Goal: Information Seeking & Learning: Learn about a topic

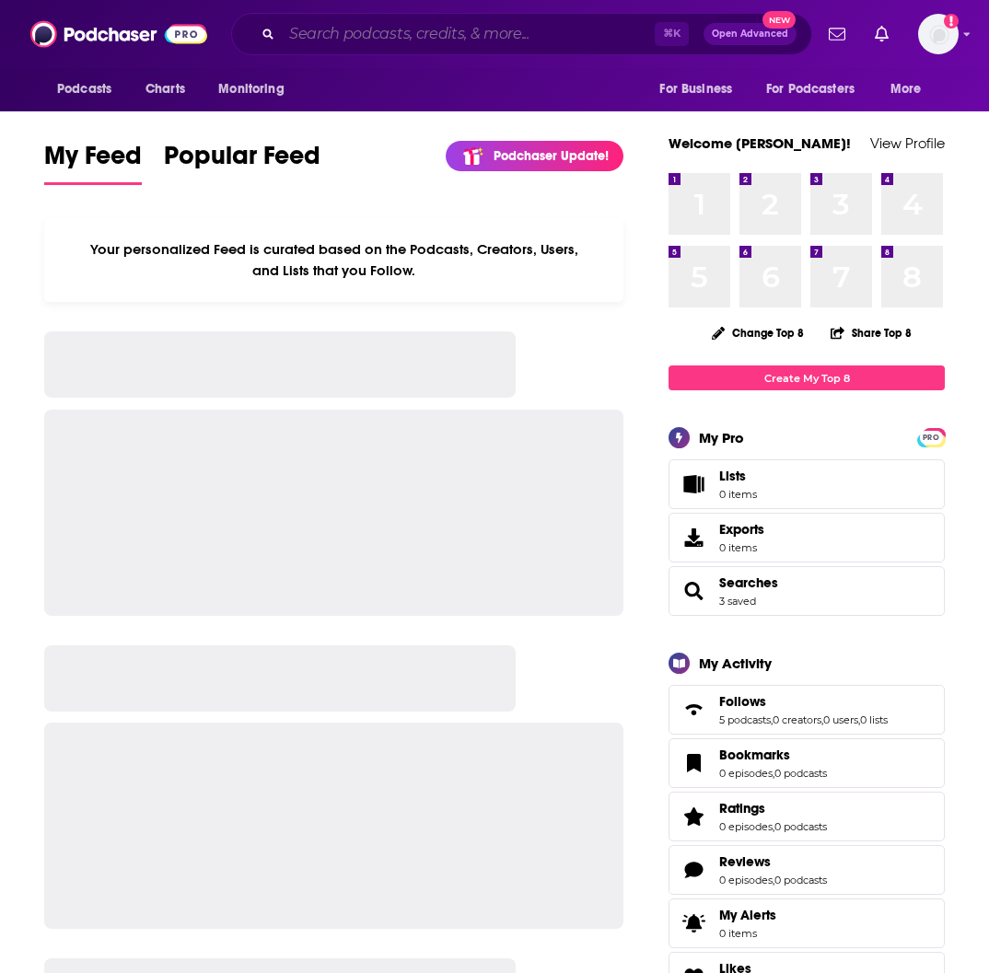
click at [320, 41] on input "Search podcasts, credits, & more..." at bounding box center [468, 33] width 373 height 29
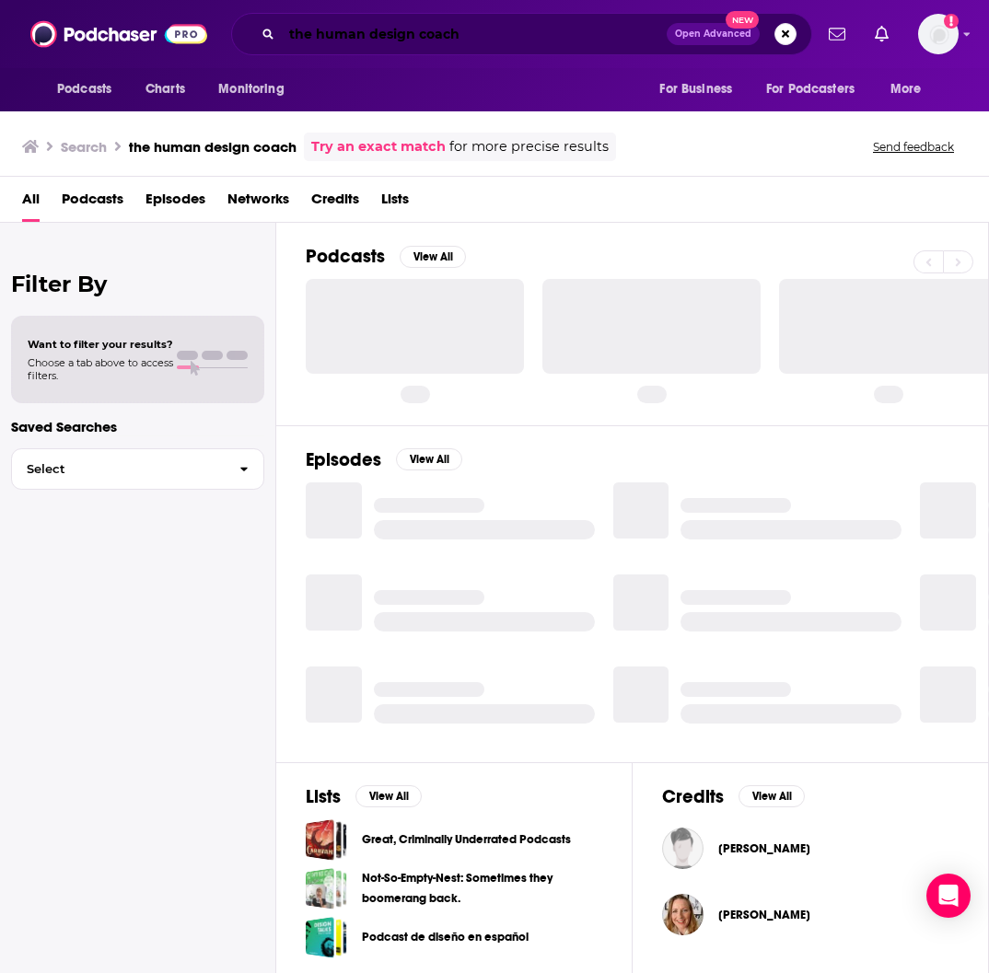
click at [418, 34] on input "the human design coach" at bounding box center [474, 33] width 385 height 29
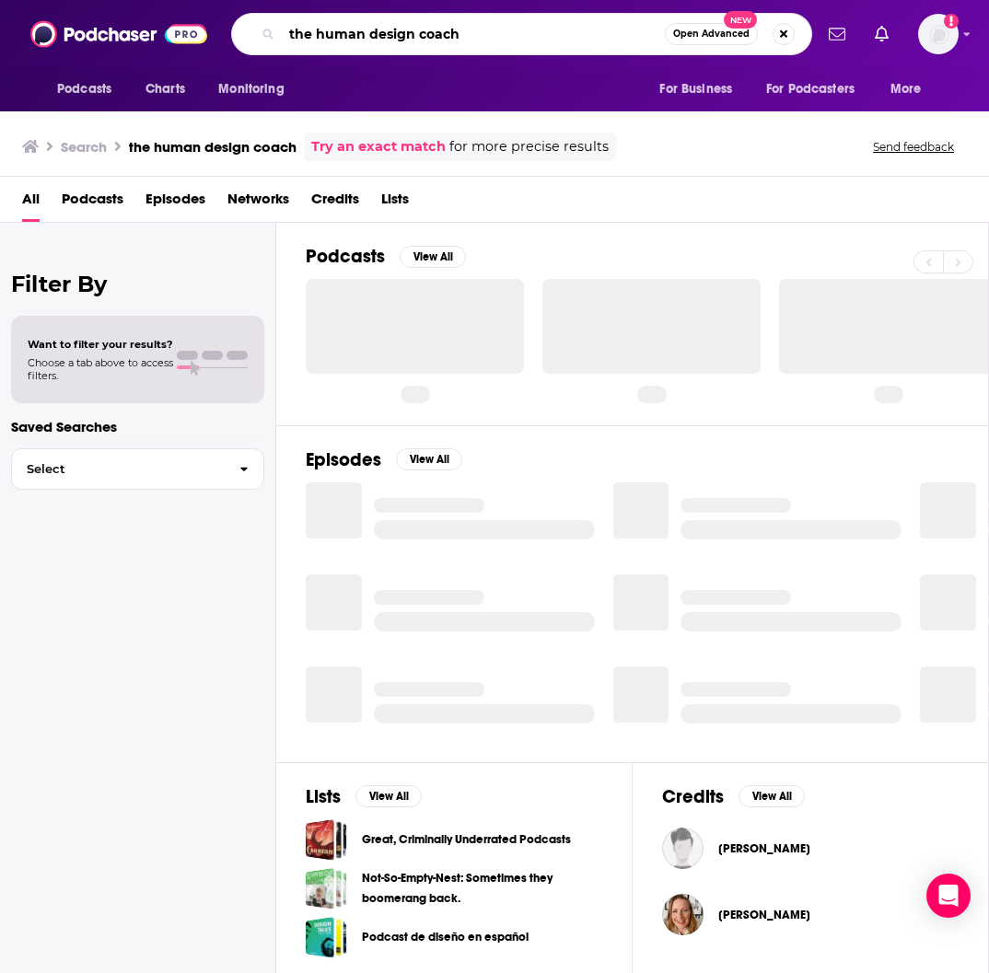
click at [418, 34] on input "the human design coach" at bounding box center [473, 33] width 383 height 29
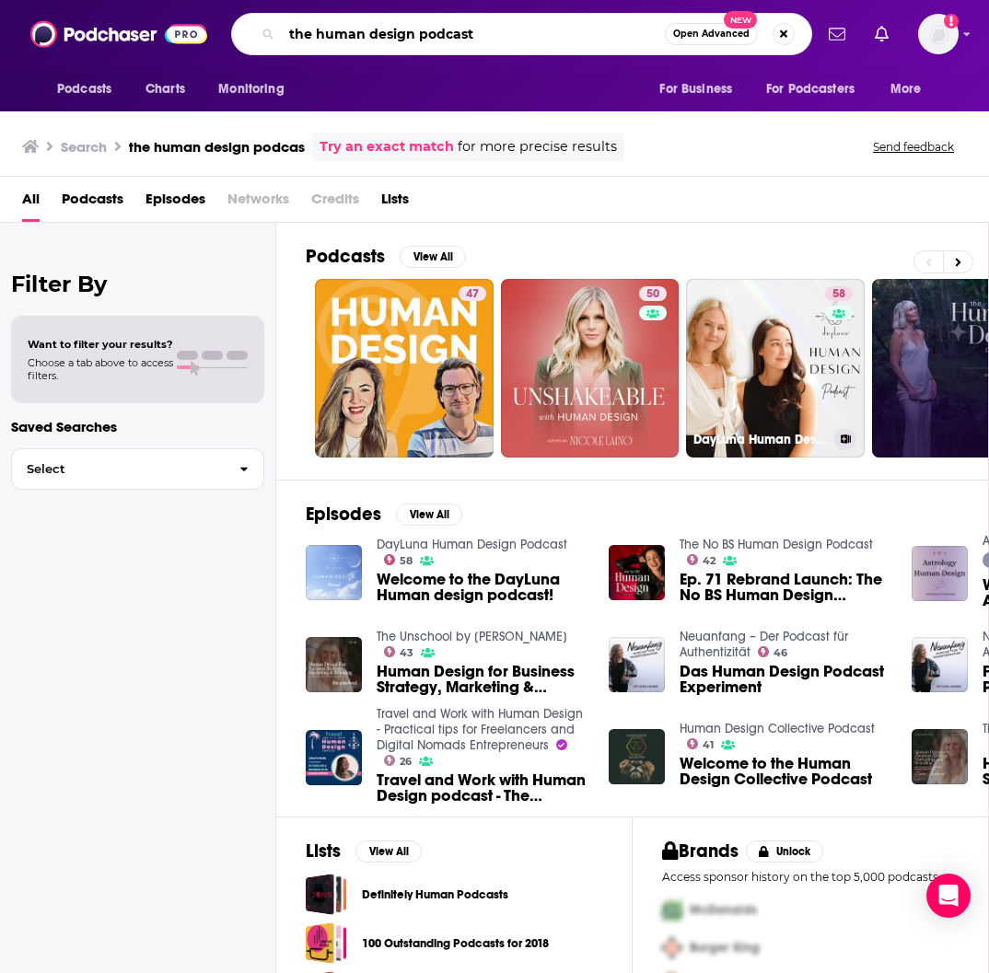
type input "the human design podcast"
click at [895, 357] on link "59 The Human Design Podcast" at bounding box center [961, 368] width 179 height 179
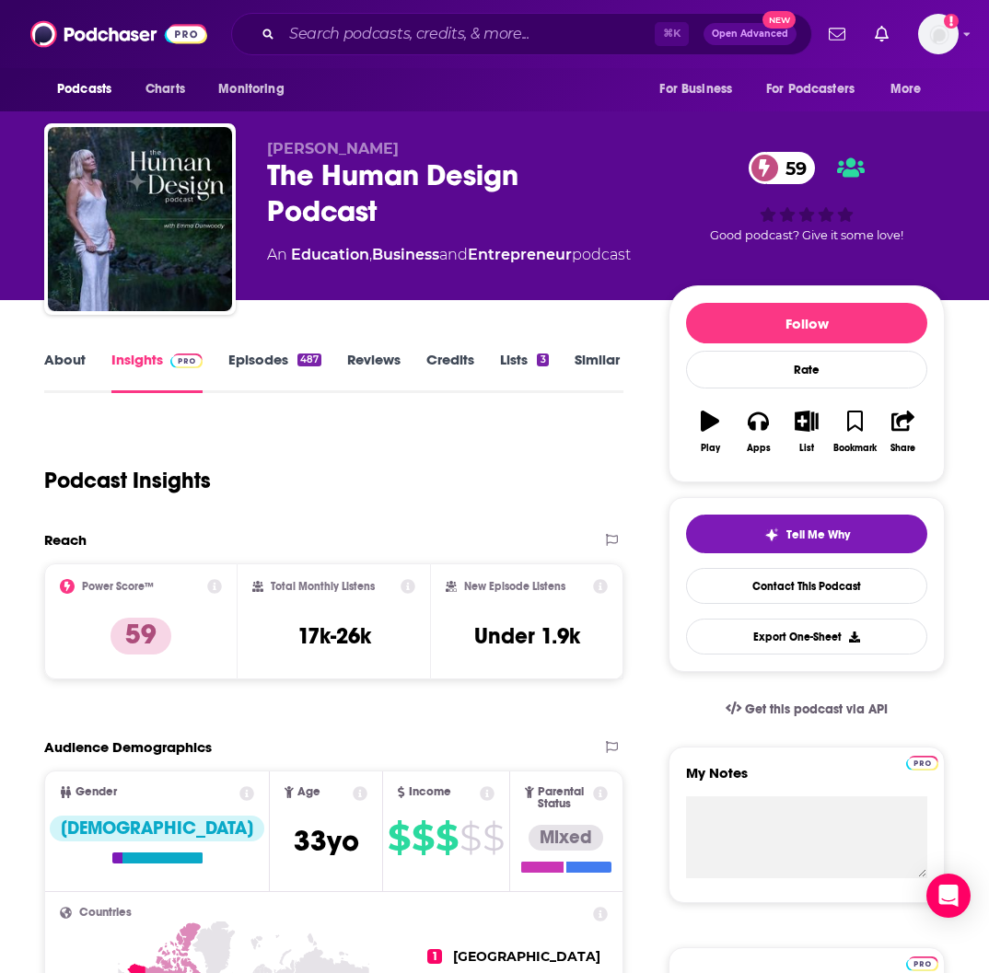
click at [83, 357] on link "About" at bounding box center [64, 372] width 41 height 42
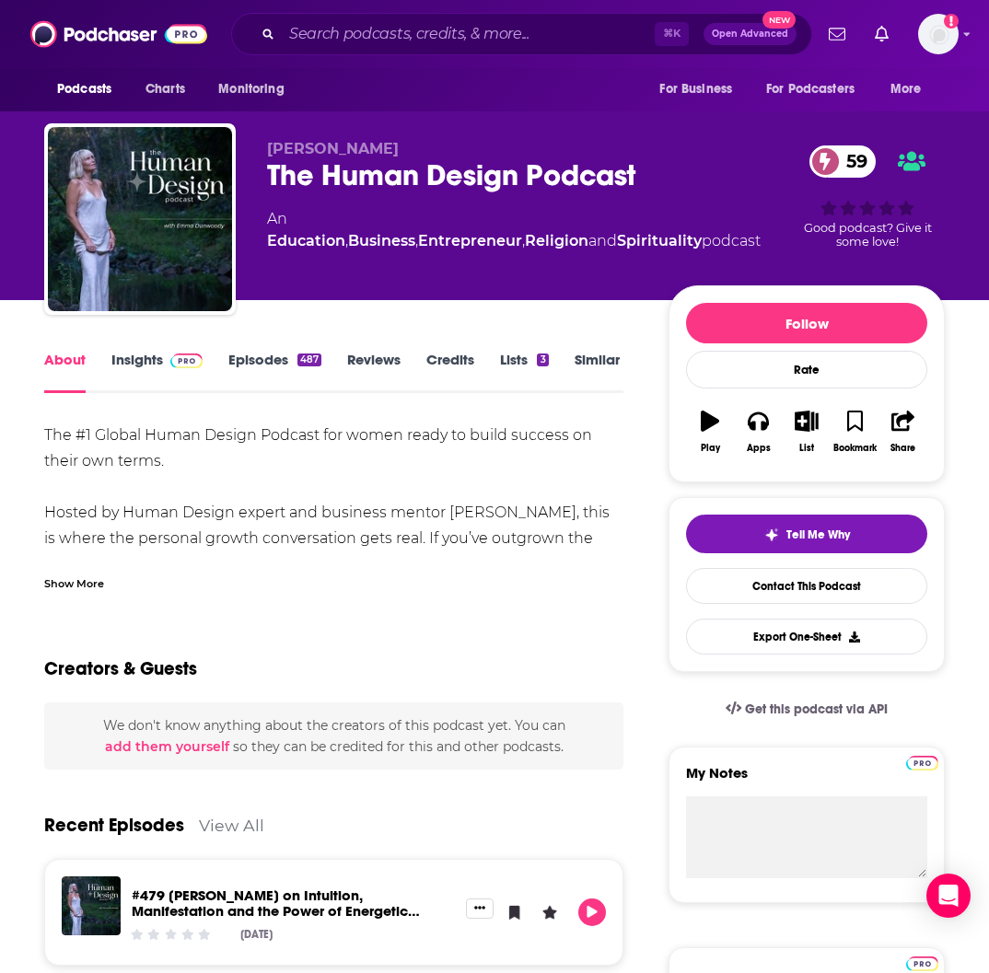
click at [87, 576] on div "Show More" at bounding box center [74, 582] width 60 height 17
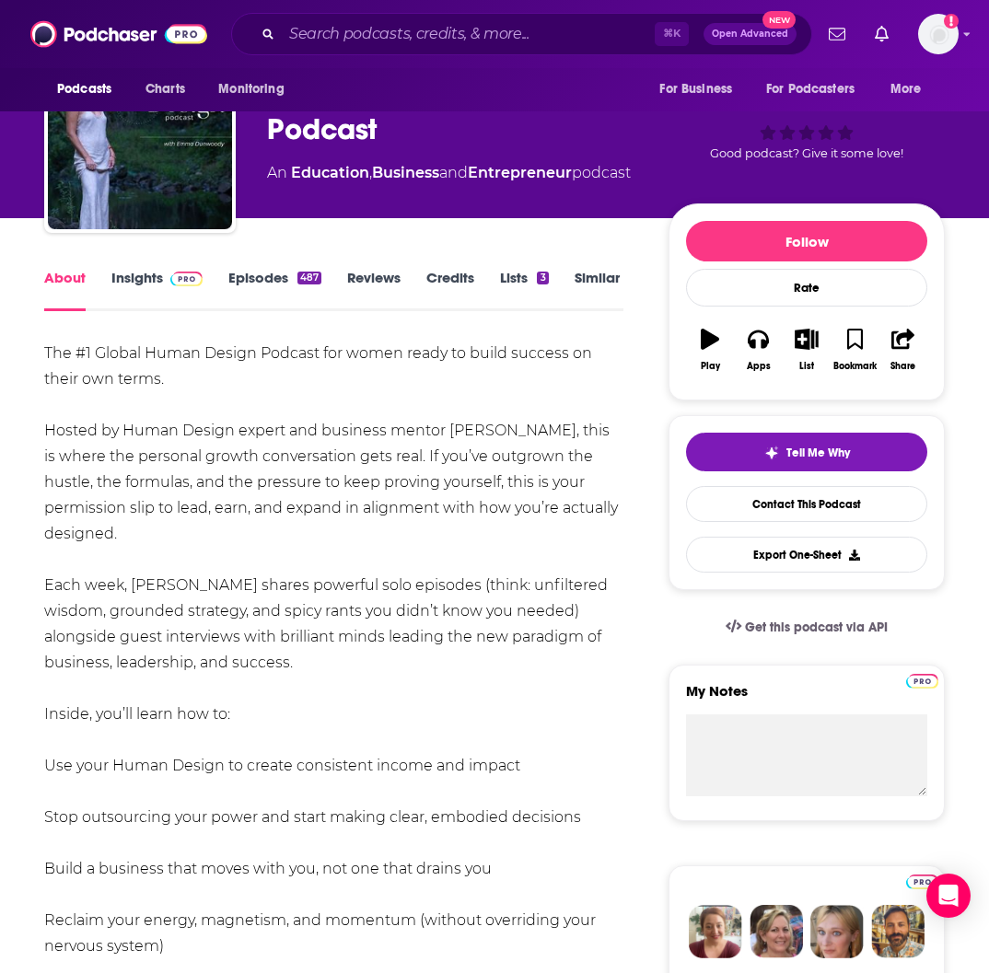
scroll to position [87, 0]
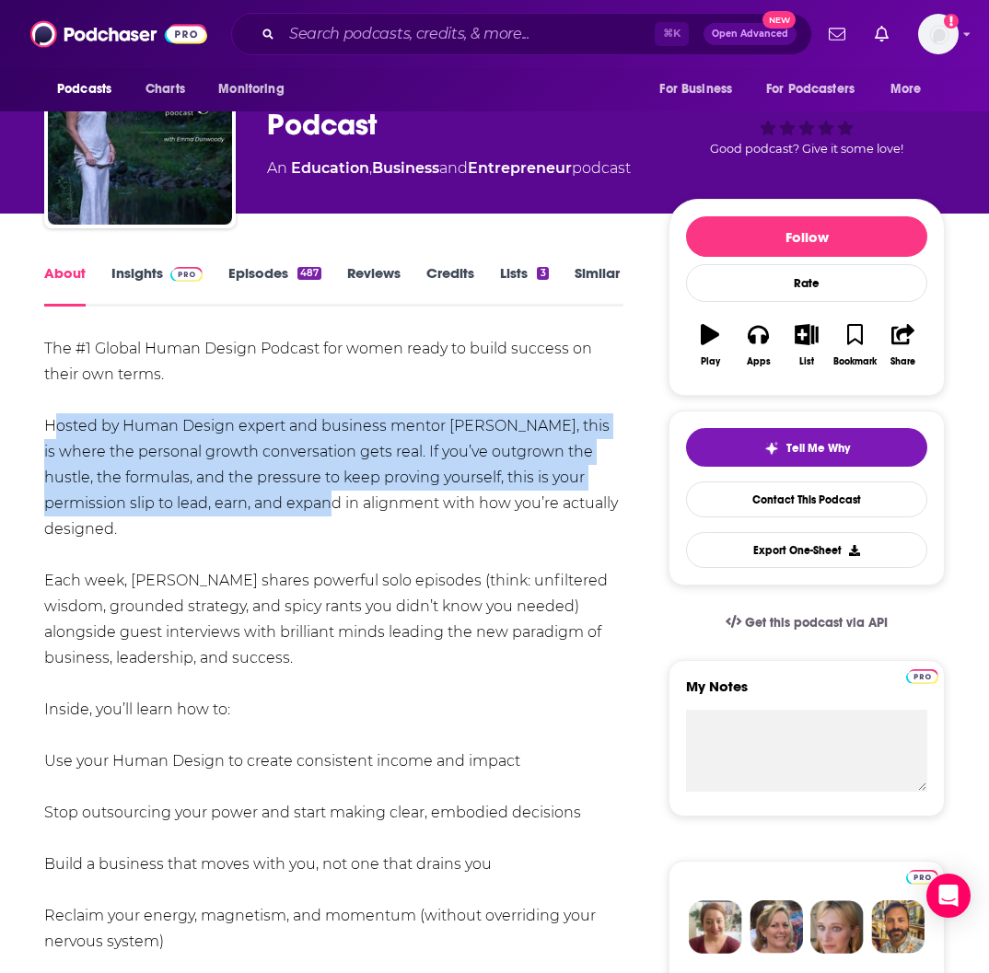
drag, startPoint x: 46, startPoint y: 426, endPoint x: 203, endPoint y: 494, distance: 170.7
click at [203, 494] on div "The #1 Global Human Design Podcast for women ready to build success on their ow…" at bounding box center [333, 787] width 579 height 902
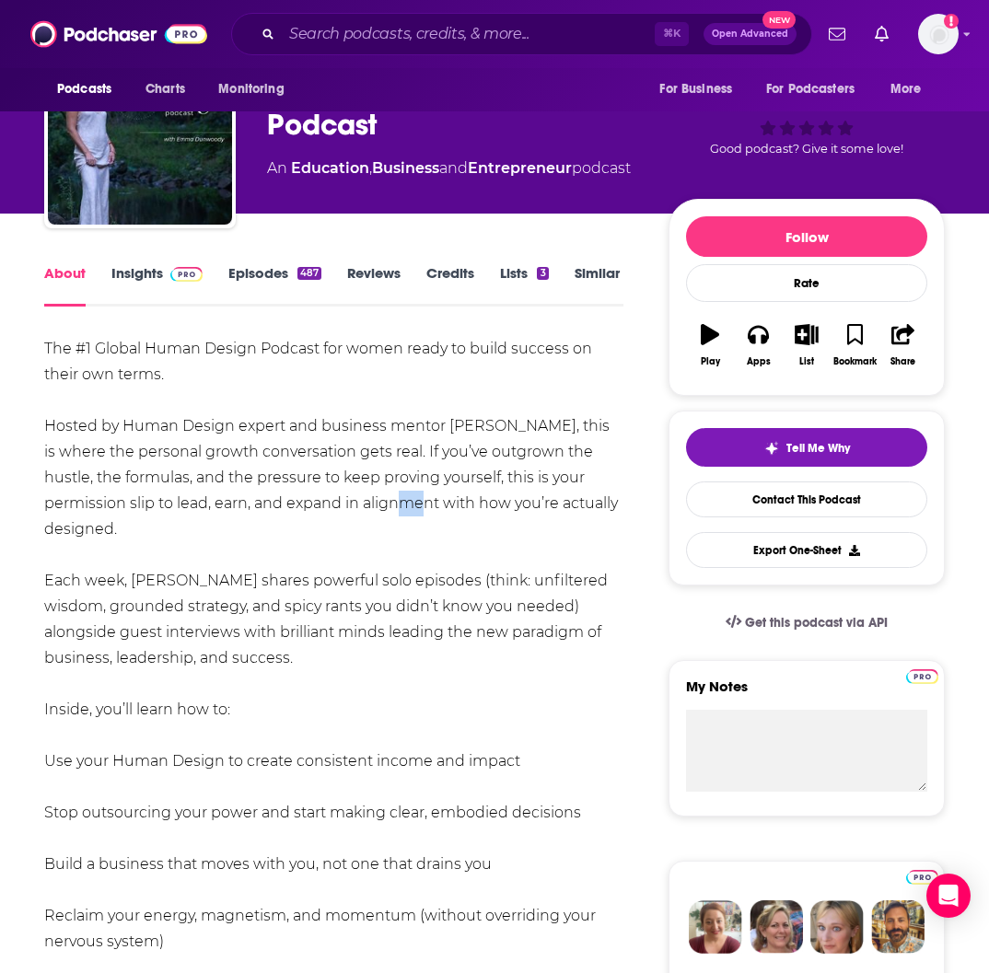
drag, startPoint x: 272, startPoint y: 504, endPoint x: 297, endPoint y: 506, distance: 25.8
click at [297, 506] on div "The #1 Global Human Design Podcast for women ready to build success on their ow…" at bounding box center [333, 787] width 579 height 902
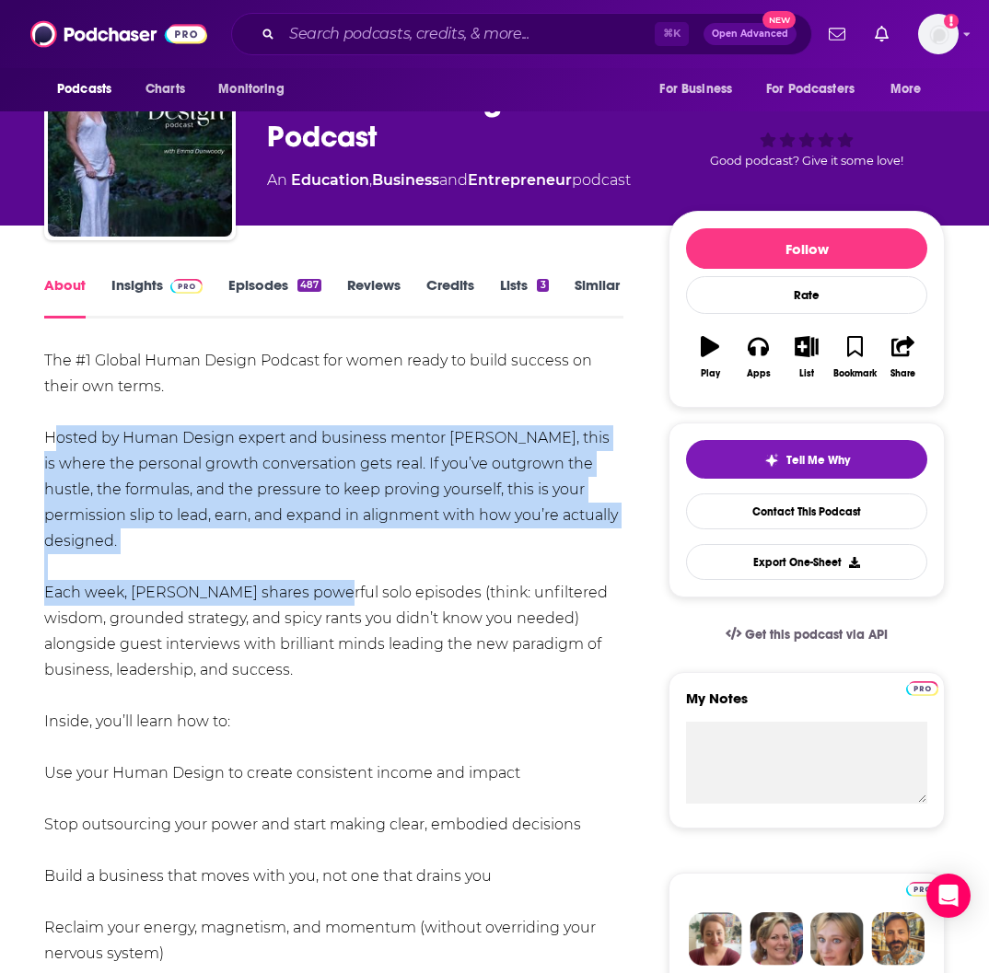
scroll to position [78, 0]
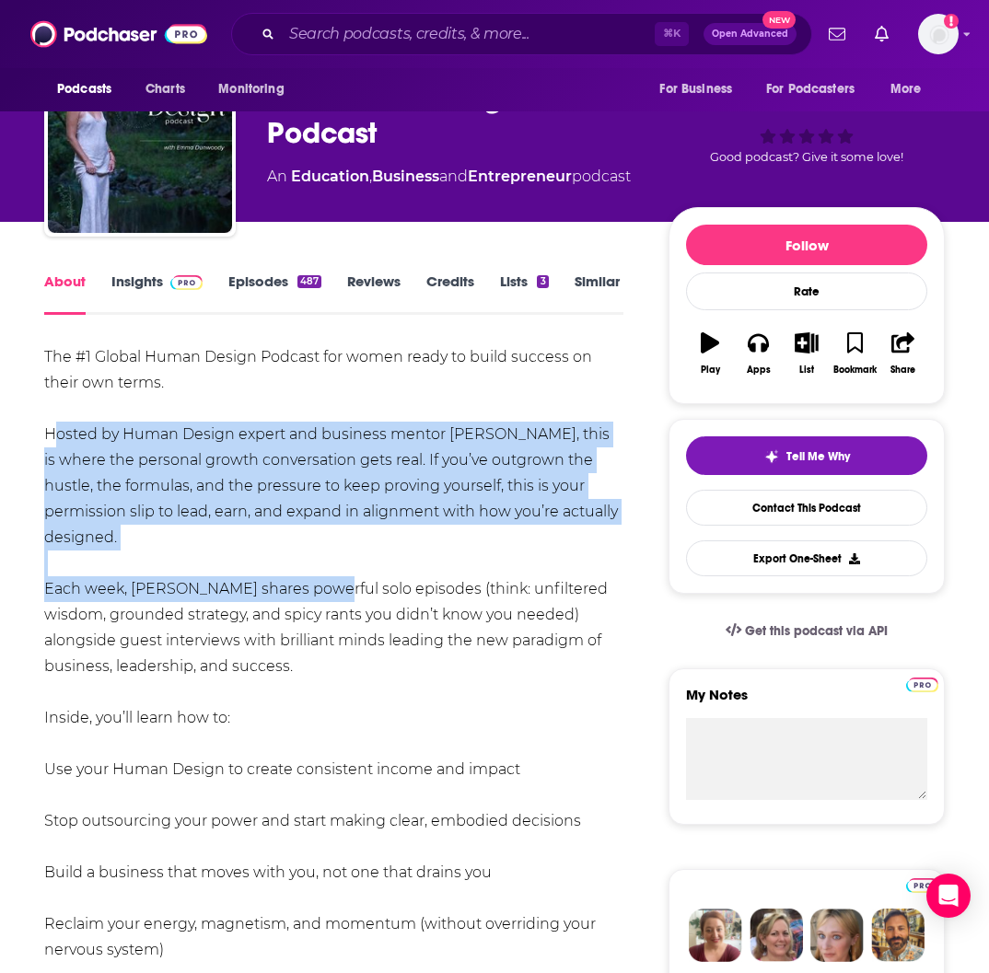
drag, startPoint x: 51, startPoint y: 419, endPoint x: 578, endPoint y: 513, distance: 535.8
click at [578, 513] on div "The #1 Global Human Design Podcast for women ready to build success on their ow…" at bounding box center [333, 795] width 579 height 902
copy div "Hosted by Human Design expert and business mentor [PERSON_NAME], this is where …"
click at [153, 279] on link "Insights" at bounding box center [156, 293] width 91 height 42
